Goal: Browse casually

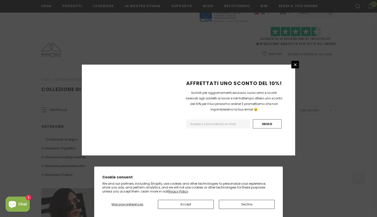
scroll to position [300, 0]
